Goal: Information Seeking & Learning: Learn about a topic

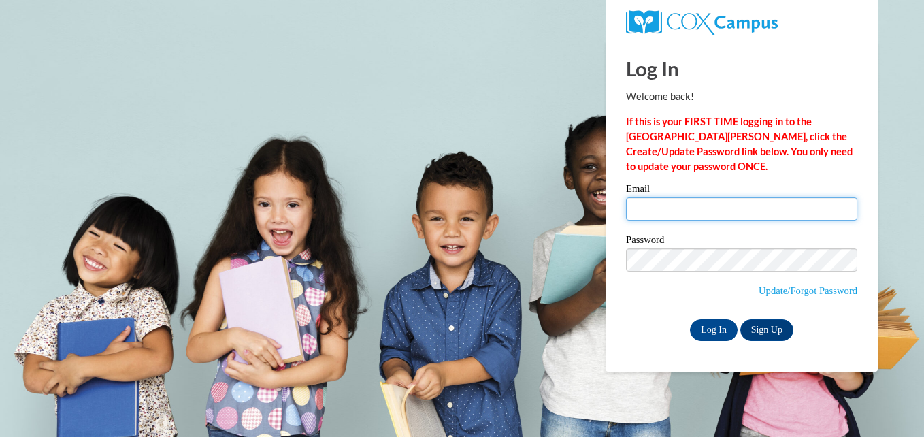
click at [675, 206] on input "Email" at bounding box center [741, 208] width 231 height 23
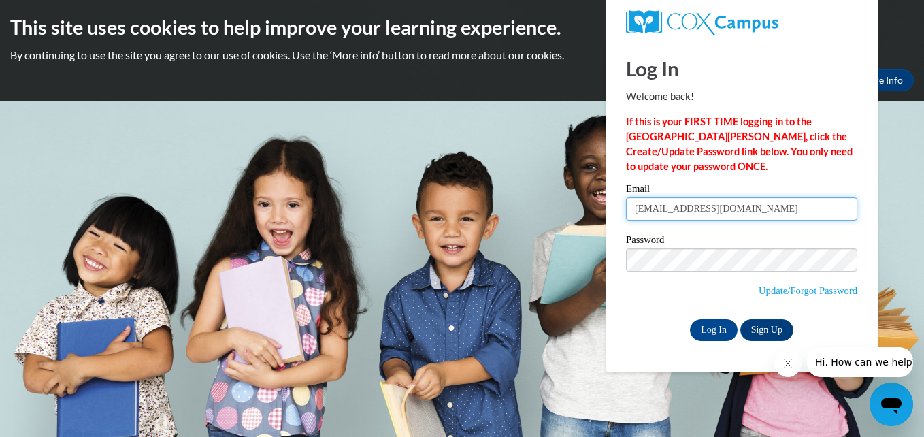
type input "mercedes.melchor2008@gmail.com"
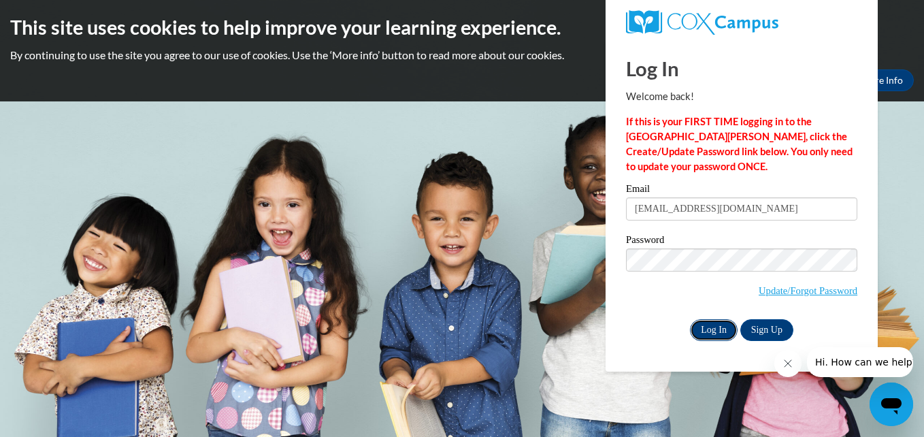
click at [708, 323] on input "Log In" at bounding box center [714, 330] width 48 height 22
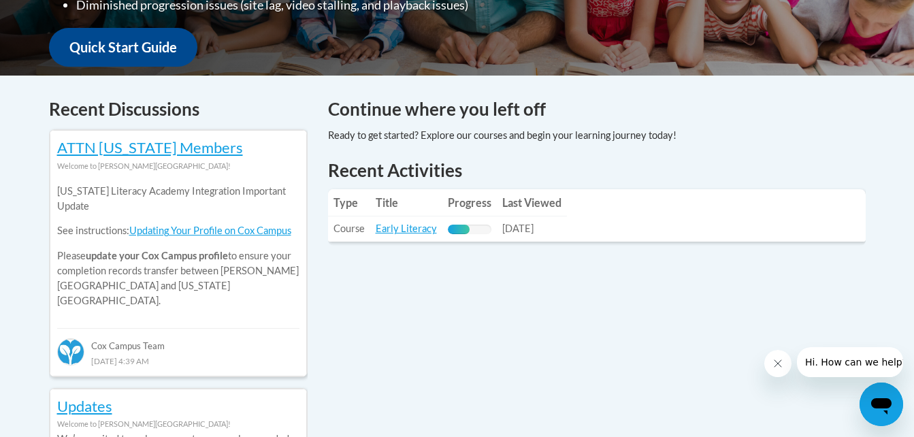
scroll to position [504, 0]
click at [410, 223] on link "Early Literacy" at bounding box center [406, 228] width 61 height 12
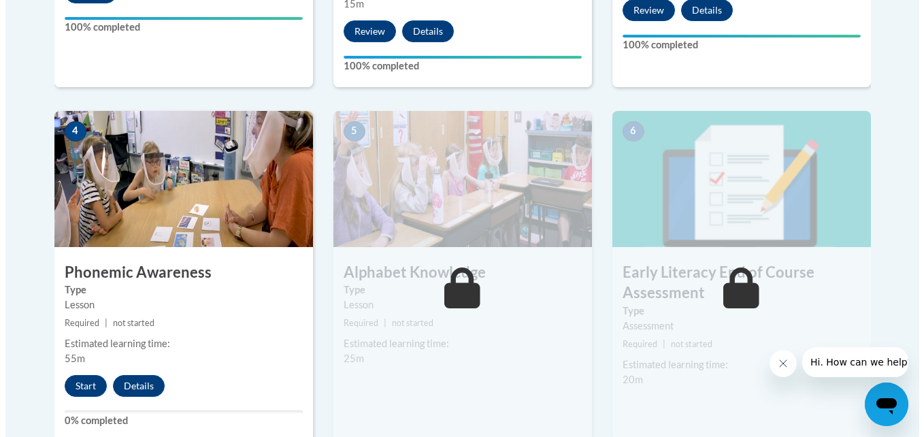
scroll to position [723, 0]
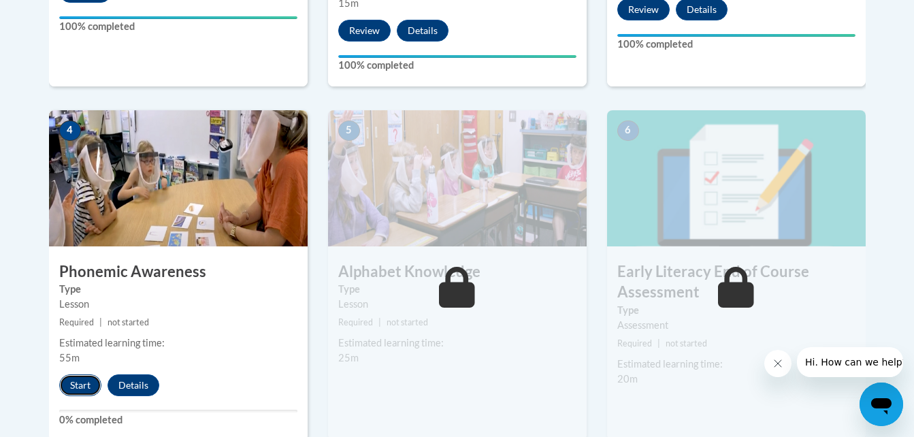
click at [83, 378] on button "Start" at bounding box center [80, 385] width 42 height 22
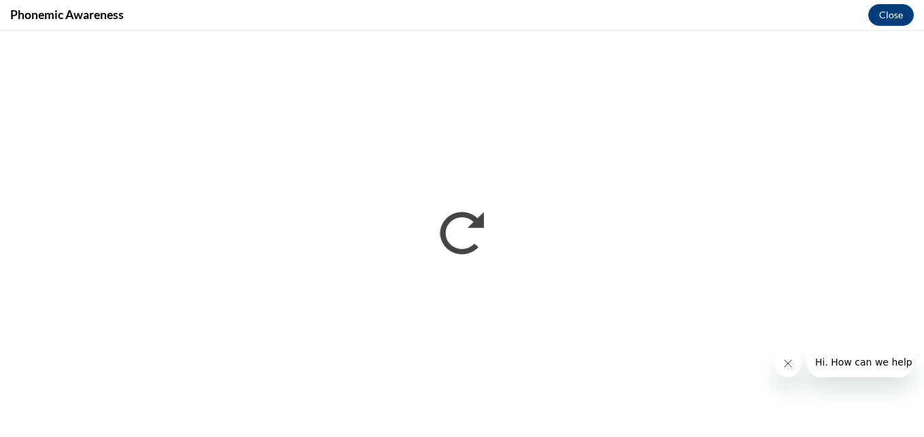
scroll to position [0, 0]
